Goal: Find specific page/section: Find specific page/section

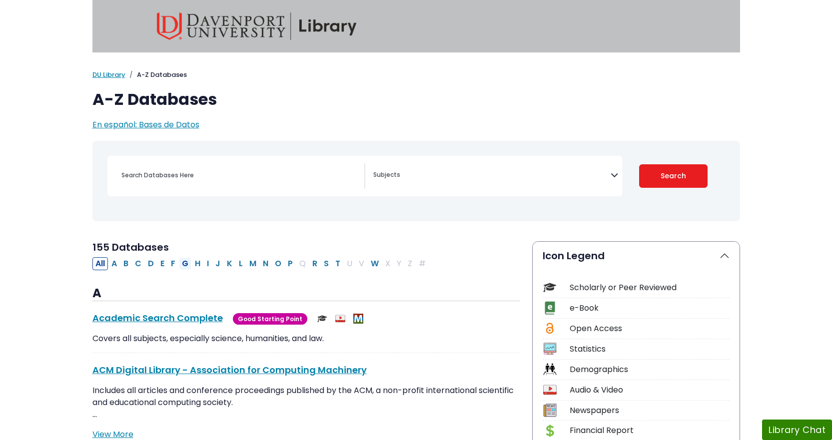
click at [186, 264] on button "G" at bounding box center [185, 263] width 12 height 13
select select "Database Subject Filter"
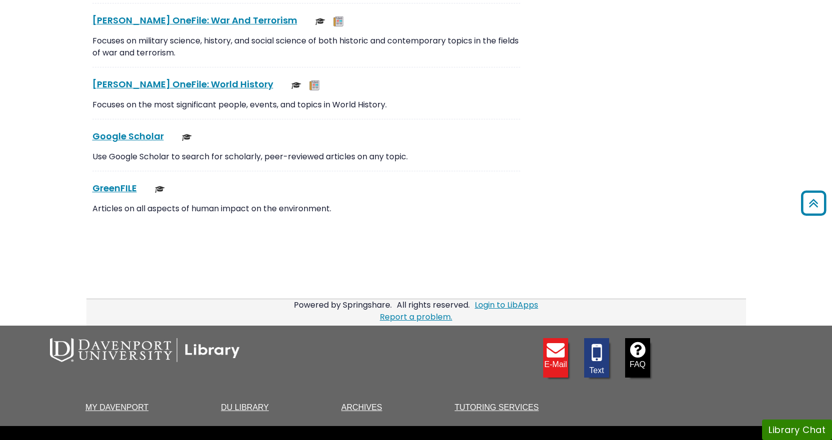
scroll to position [2681, 0]
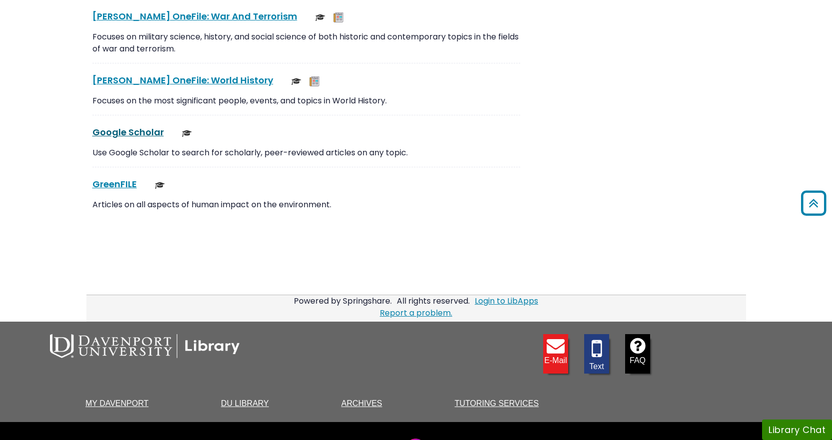
click at [150, 134] on link "Google Scholar This link opens in a new window" at bounding box center [127, 132] width 71 height 12
click at [138, 136] on link "Google Scholar This link opens in a new window" at bounding box center [127, 132] width 71 height 12
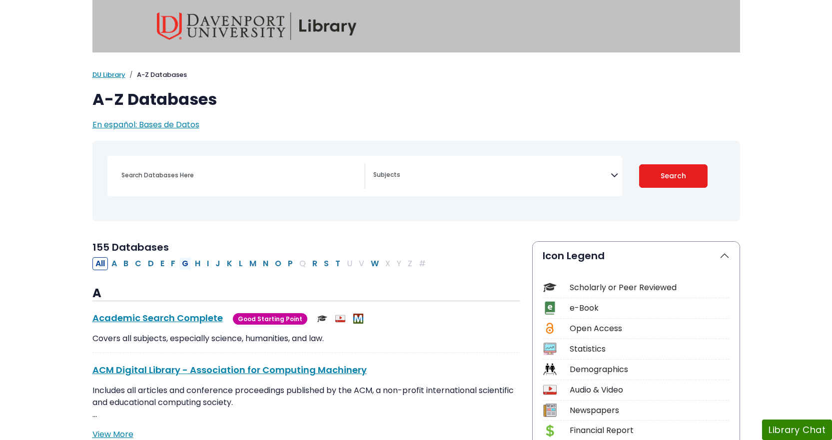
click at [185, 266] on button "G" at bounding box center [185, 263] width 12 height 13
select select "Database Subject Filter"
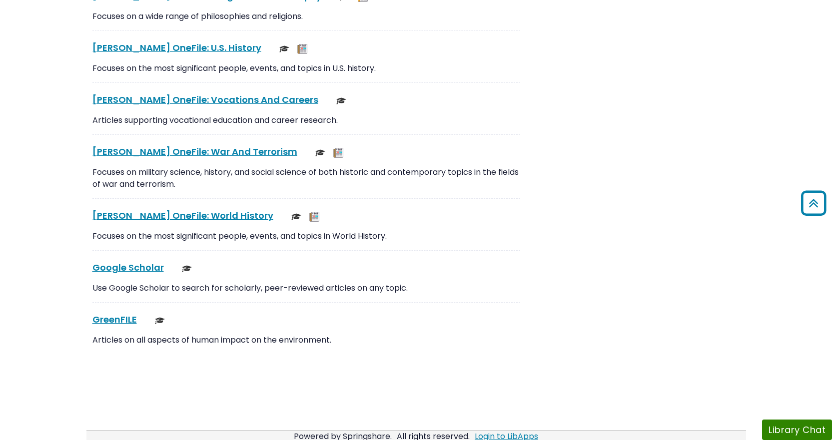
scroll to position [2745, 0]
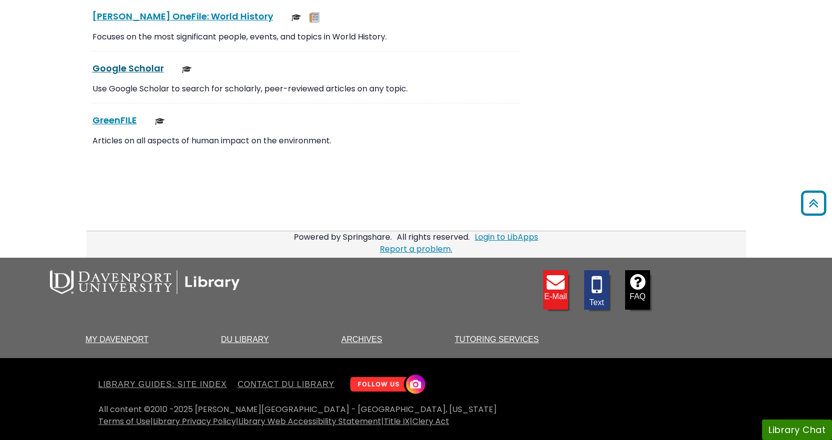
click at [115, 72] on link "Google Scholar This link opens in a new window" at bounding box center [127, 68] width 71 height 12
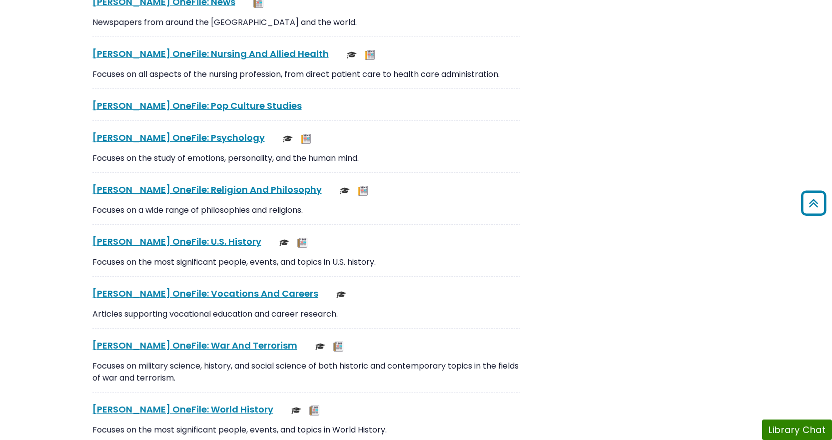
scroll to position [2345, 0]
